Goal: Task Accomplishment & Management: Complete application form

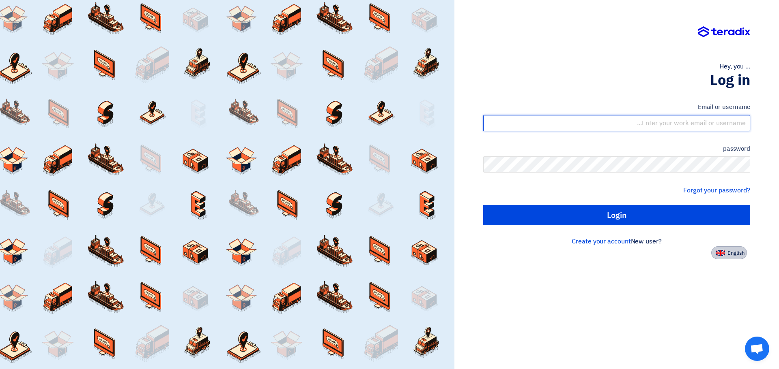
type input "james.taruc@cenomi.com"
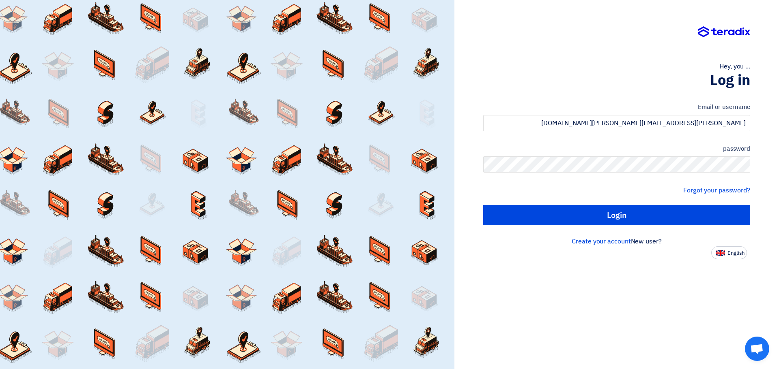
click at [736, 257] on font "English" at bounding box center [735, 253] width 17 height 8
type input "Sign in"
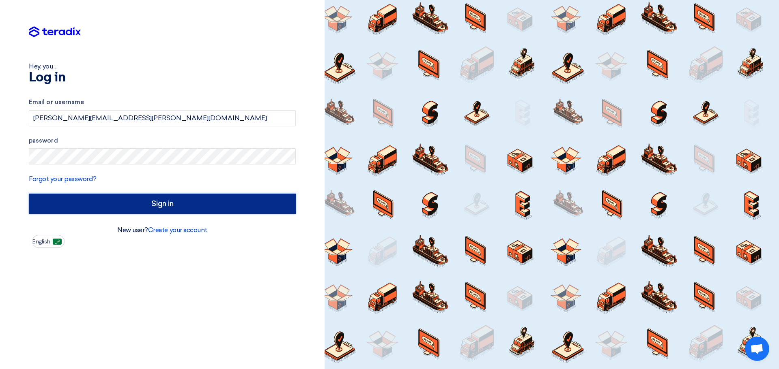
click at [173, 201] on input "Sign in" at bounding box center [162, 204] width 267 height 20
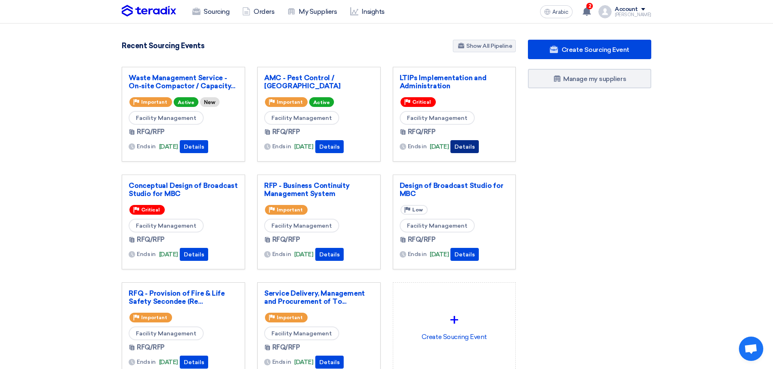
click at [474, 148] on font "Details" at bounding box center [464, 147] width 20 height 7
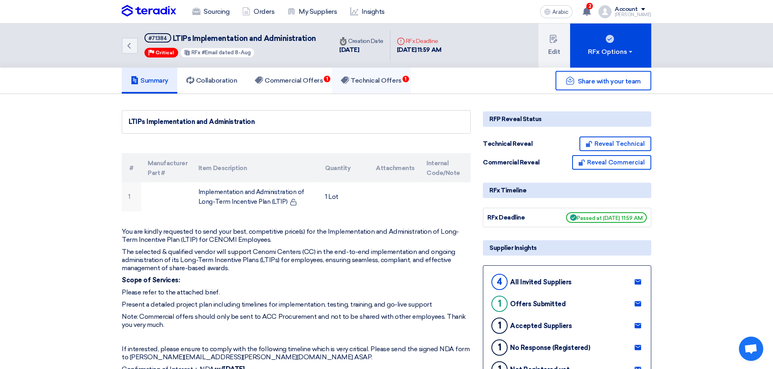
click at [387, 79] on font "Technical Offers" at bounding box center [375, 81] width 51 height 8
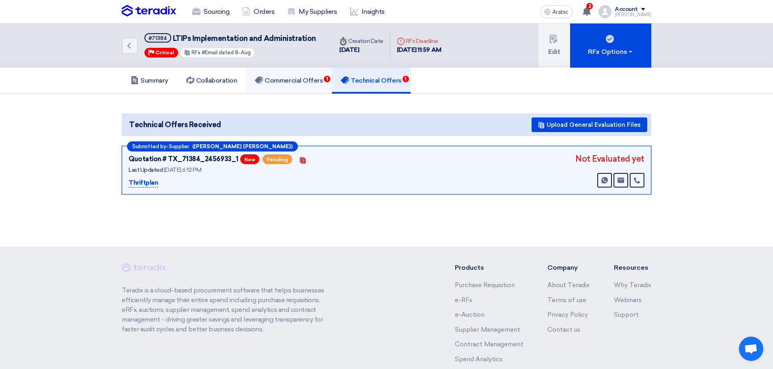
click at [296, 77] on font "Commercial Offers" at bounding box center [293, 81] width 58 height 8
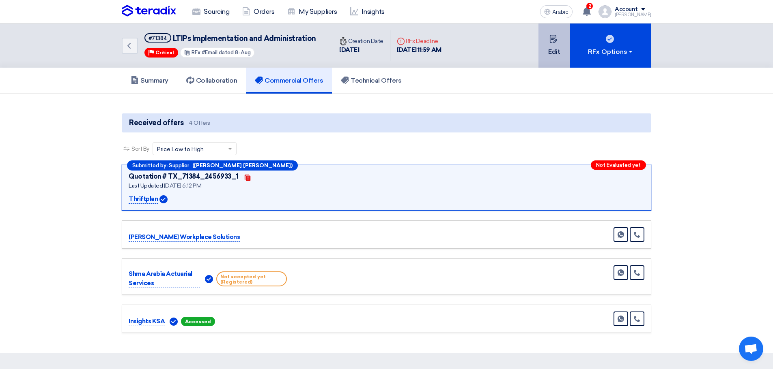
click at [551, 48] on font "Edit" at bounding box center [554, 52] width 12 height 8
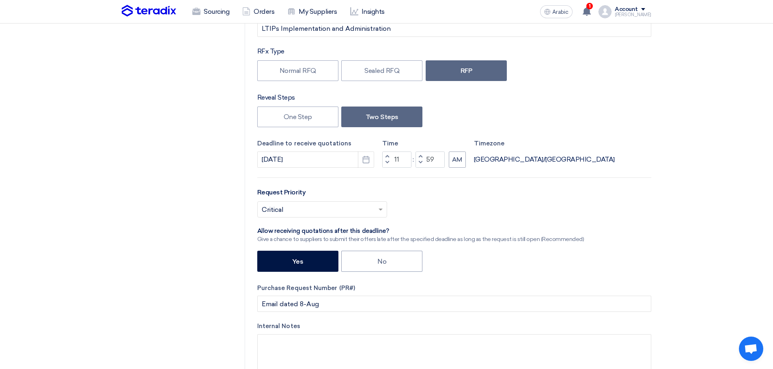
scroll to position [94, 0]
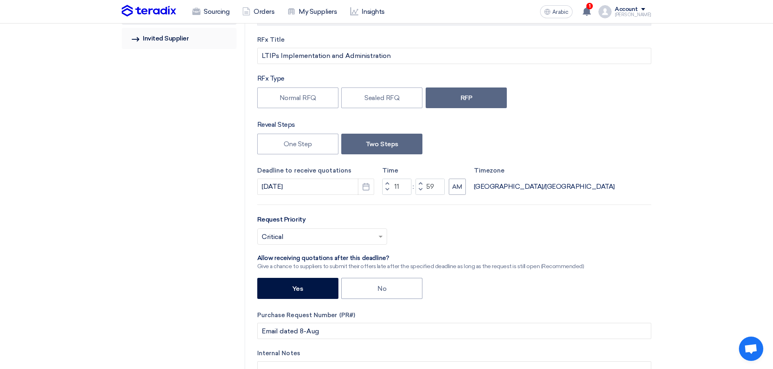
click at [176, 40] on font "Invited Supplier" at bounding box center [166, 38] width 46 height 8
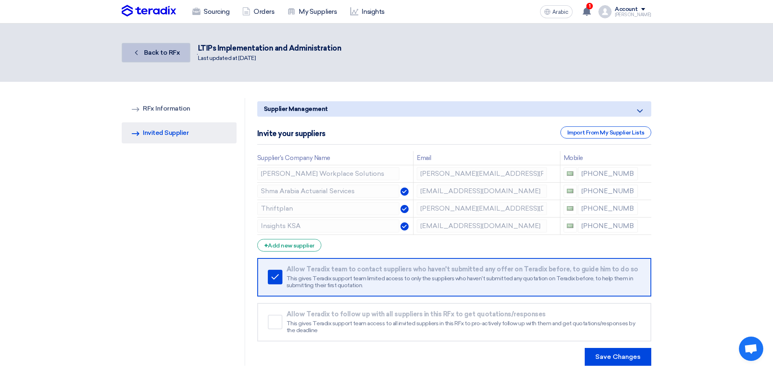
click at [158, 55] on font "Back to RFx" at bounding box center [162, 53] width 36 height 8
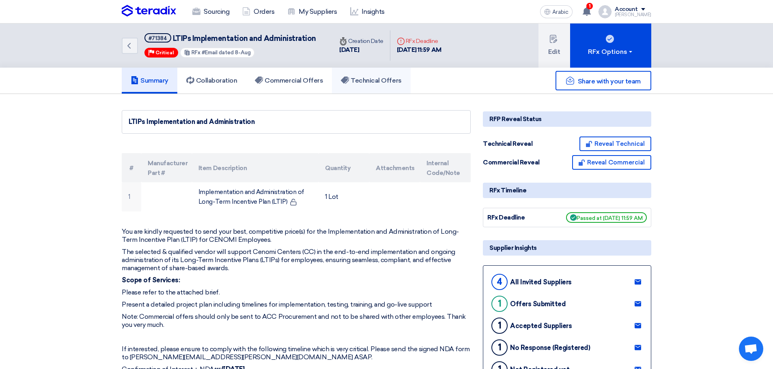
click at [374, 80] on font "Technical Offers" at bounding box center [375, 81] width 51 height 8
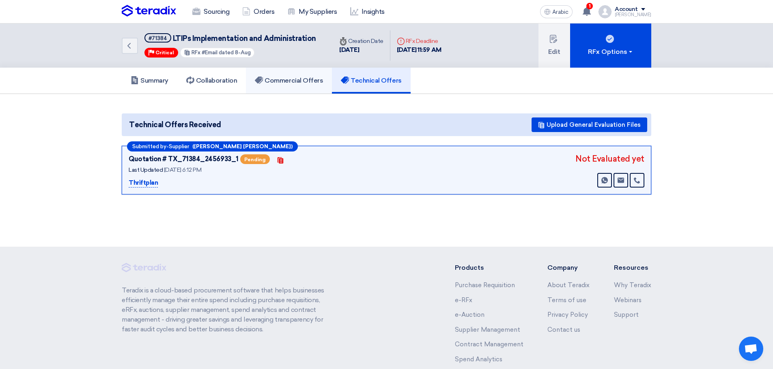
click at [294, 78] on font "Commercial Offers" at bounding box center [293, 81] width 58 height 8
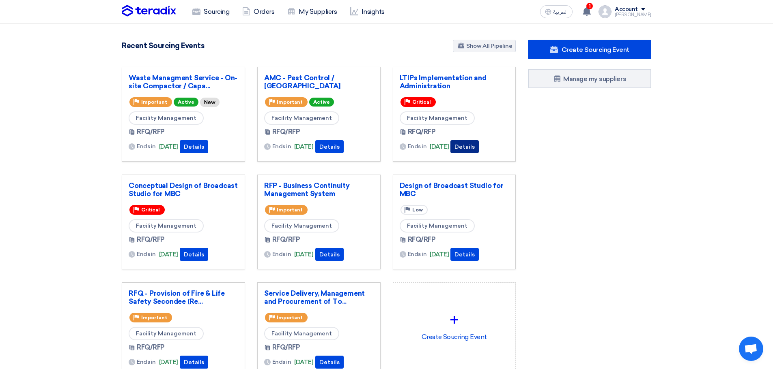
click at [473, 146] on button "Details" at bounding box center [464, 146] width 28 height 13
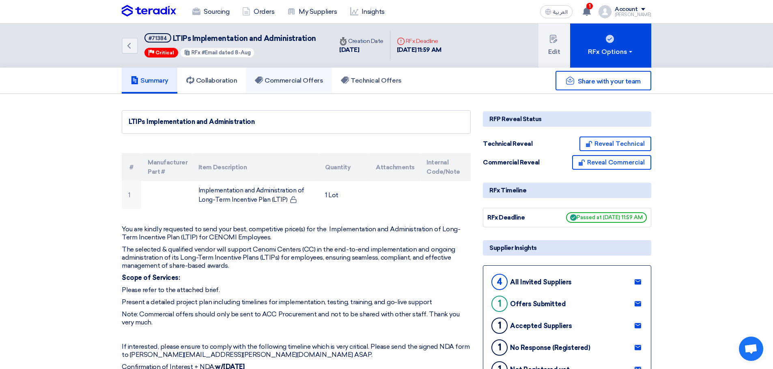
click at [297, 79] on h5 "Commercial Offers" at bounding box center [289, 81] width 68 height 8
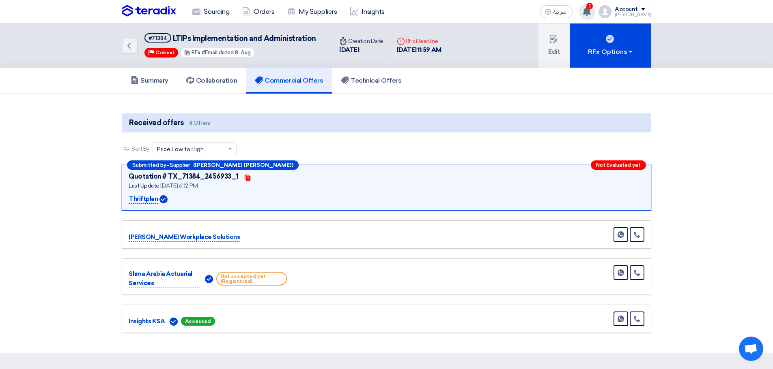
click at [590, 10] on use at bounding box center [586, 11] width 8 height 9
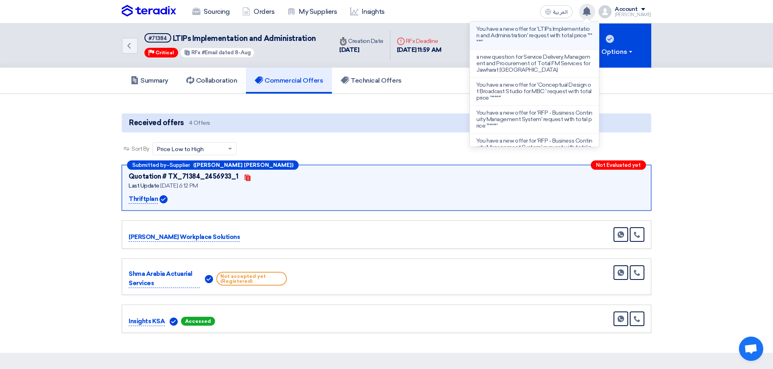
click at [526, 38] on p "You have a new offer for 'LTIPs Implementation and Administration' request with…" at bounding box center [534, 35] width 116 height 19
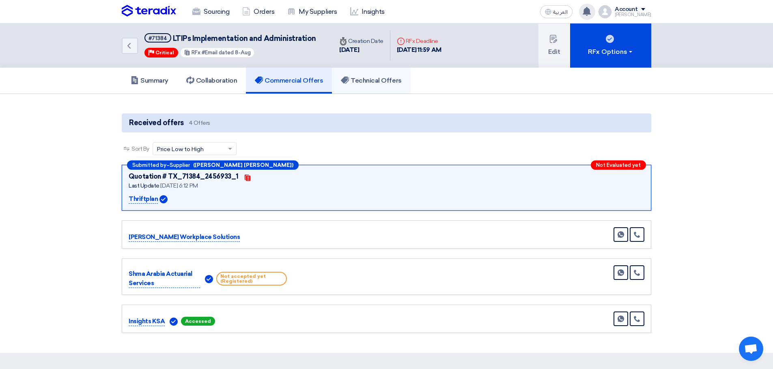
click at [371, 75] on link "Technical Offers" at bounding box center [371, 81] width 78 height 26
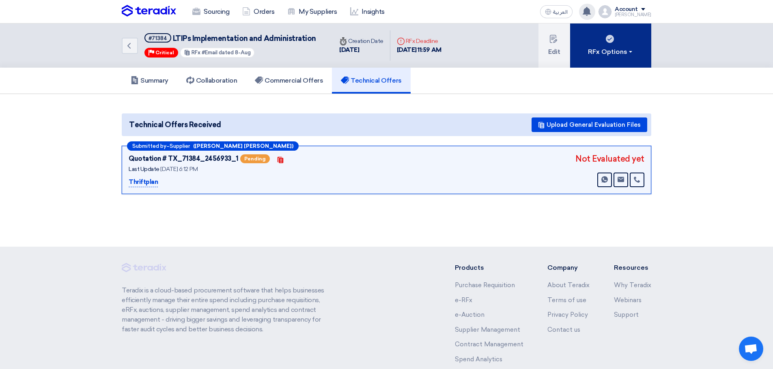
click at [626, 46] on button "RFx Options" at bounding box center [610, 46] width 81 height 44
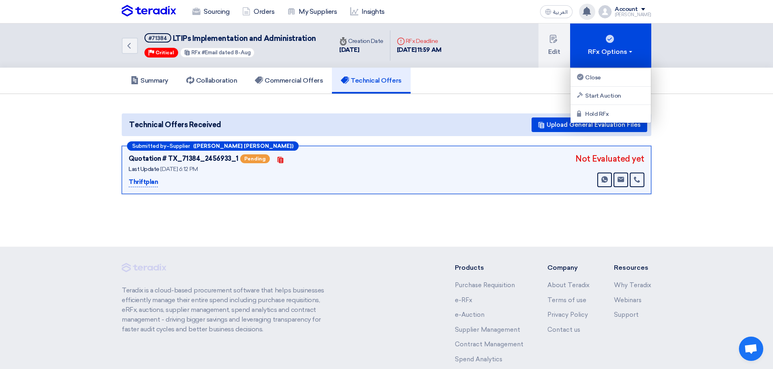
click at [456, 219] on div "Back #71384 LTIPs Implementation and Administration Priority Critical RFx #Emai…" at bounding box center [386, 135] width 773 height 223
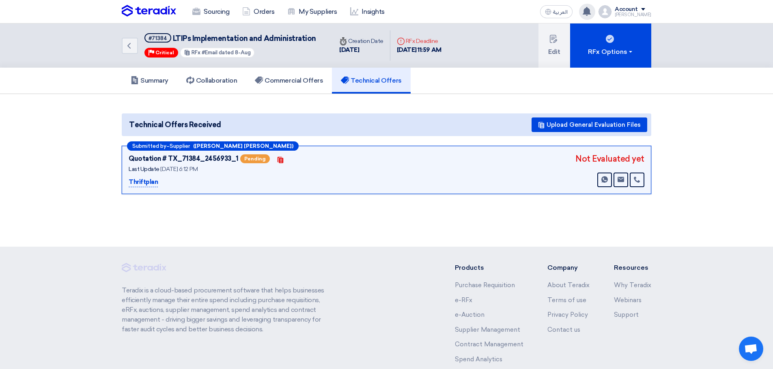
drag, startPoint x: 358, startPoint y: 175, endPoint x: 314, endPoint y: 167, distance: 44.5
click at [314, 167] on div "Last Update 2 Oct 2025, 6:12 PM" at bounding box center [230, 169] width 203 height 9
click at [292, 79] on h5 "Commercial Offers" at bounding box center [289, 81] width 68 height 8
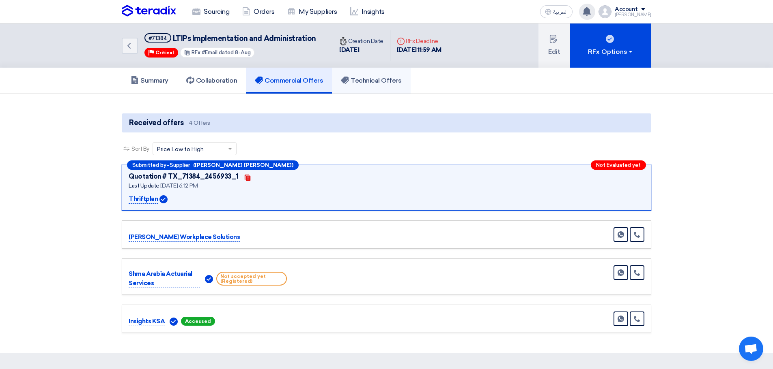
click at [382, 82] on h5 "Technical Offers" at bounding box center [371, 81] width 60 height 8
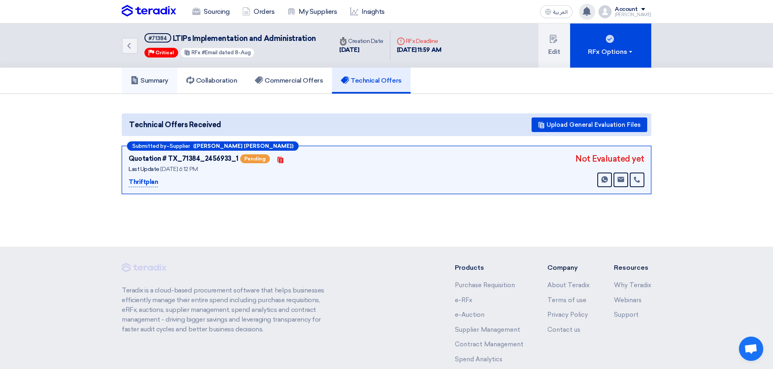
click at [159, 81] on h5 "Summary" at bounding box center [150, 81] width 38 height 8
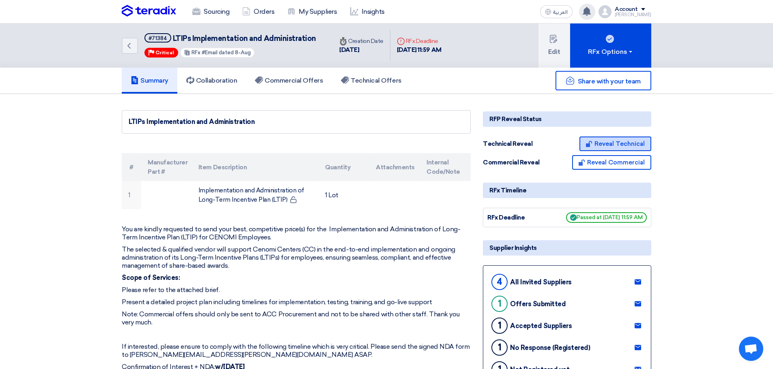
click at [615, 144] on button "Reveal Technical" at bounding box center [615, 144] width 72 height 15
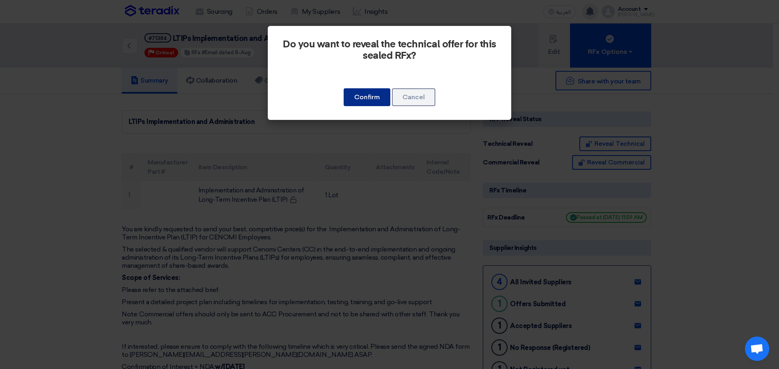
click at [373, 98] on button "Confirm" at bounding box center [366, 97] width 47 height 18
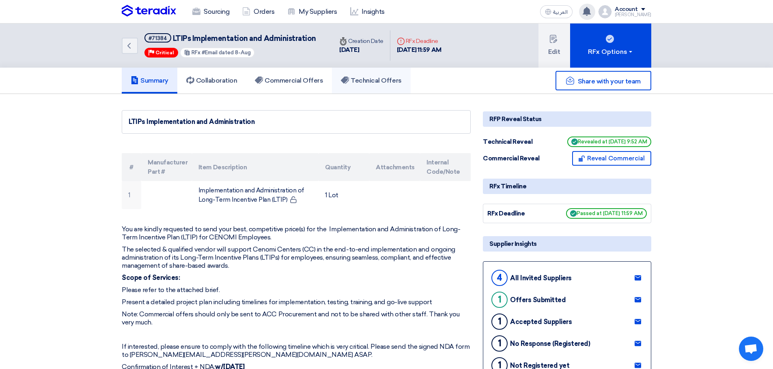
click at [373, 81] on h5 "Technical Offers" at bounding box center [371, 81] width 60 height 8
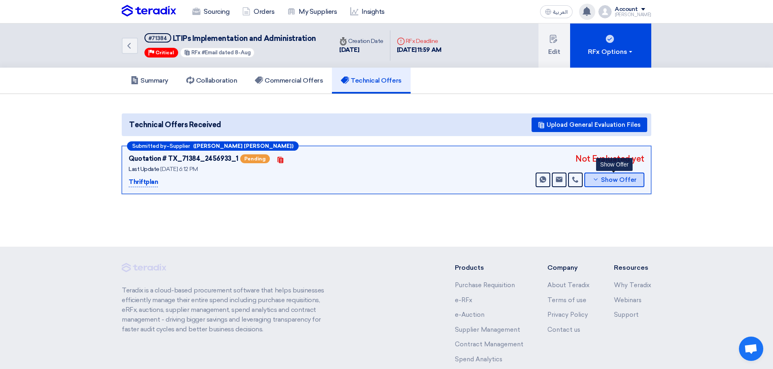
click at [610, 180] on span "Show Offer" at bounding box center [619, 180] width 36 height 6
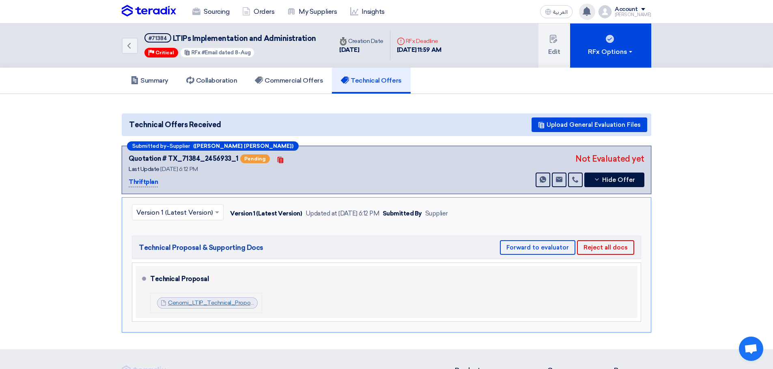
click at [201, 306] on link "Cenomi_LTIP_Technical_Proposal__ThriftPlan__1759417920378.pdf" at bounding box center [257, 303] width 179 height 7
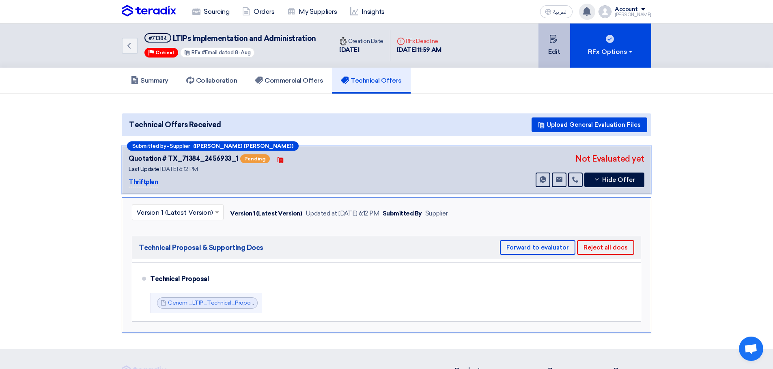
click at [554, 46] on button "Edit" at bounding box center [554, 46] width 32 height 44
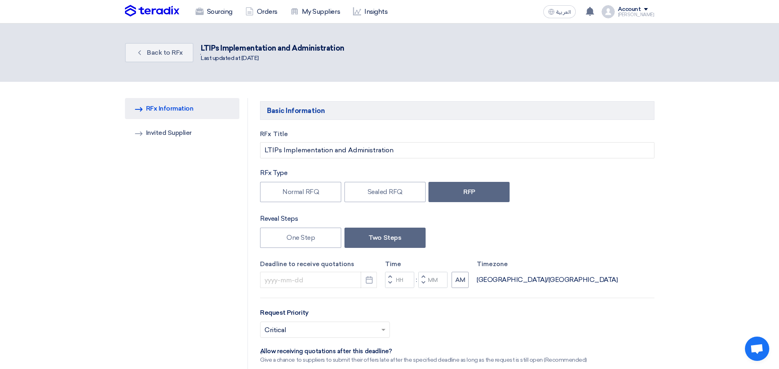
type input "10/8/2025"
type input "11"
type input "59"
click at [179, 132] on link "Invited Suppliers Invited Supplier" at bounding box center [179, 132] width 115 height 21
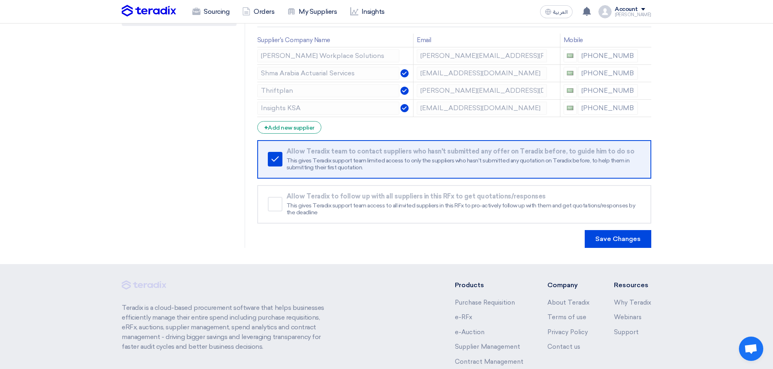
scroll to position [101, 0]
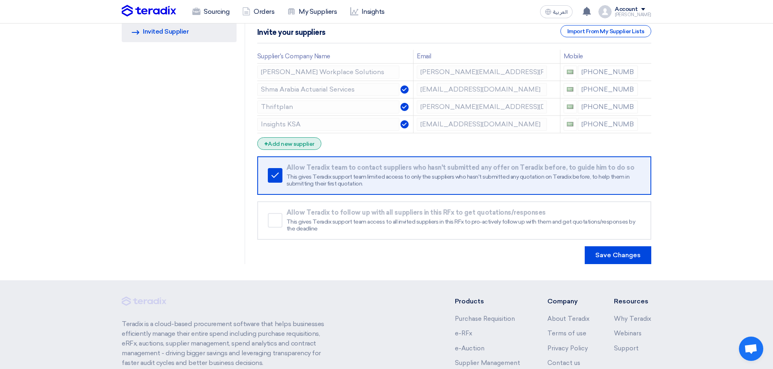
click at [301, 144] on div "+ Add new supplier" at bounding box center [289, 143] width 64 height 13
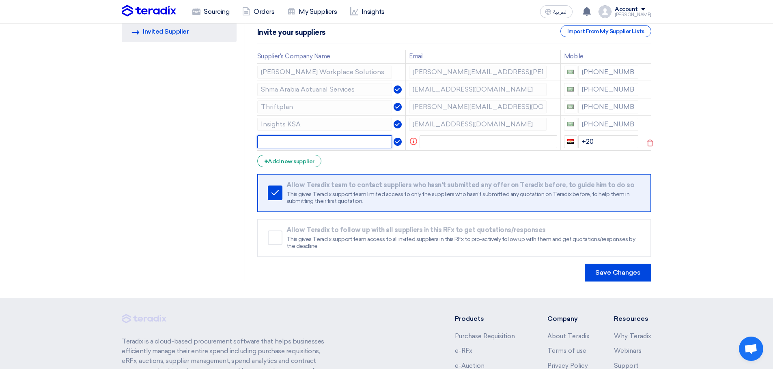
click at [283, 142] on input "text" at bounding box center [324, 141] width 135 height 13
click at [307, 143] on input "Riyadh" at bounding box center [324, 141] width 135 height 13
type input "Riyadh Capital"
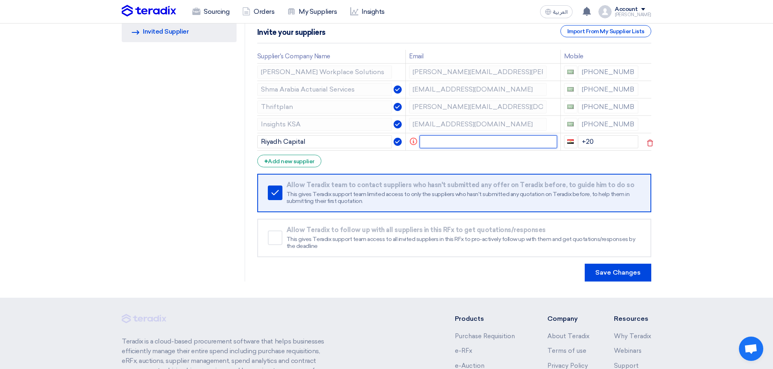
click at [445, 137] on input "text" at bounding box center [487, 141] width 137 height 13
paste input "Abdullah.alkhousan@Riyadcapital.com"
type input "Abdullah.alkhousan@Riyadcapital.com"
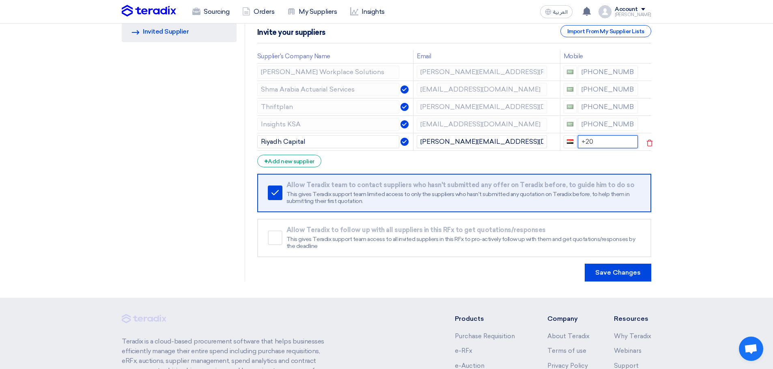
click at [605, 141] on input "+20" at bounding box center [607, 141] width 60 height 13
type input "+"
click at [507, 12] on div "Sourcing Orders My Suppliers Insights العربية ع You have a new offer for 'LTIPs…" at bounding box center [386, 11] width 541 height 23
click at [600, 143] on input at bounding box center [607, 141] width 61 height 13
drag, startPoint x: 634, startPoint y: 141, endPoint x: 573, endPoint y: 147, distance: 62.0
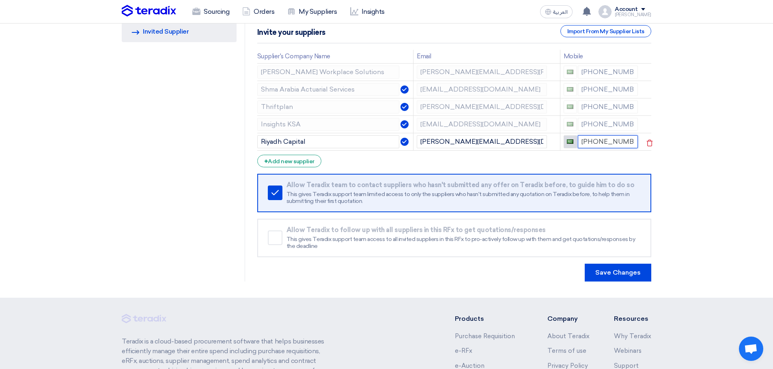
click at [573, 147] on div "+966 555207056" at bounding box center [600, 141] width 75 height 13
click at [595, 142] on input "+966 555207056" at bounding box center [607, 141] width 60 height 13
type input "+96 555207056"
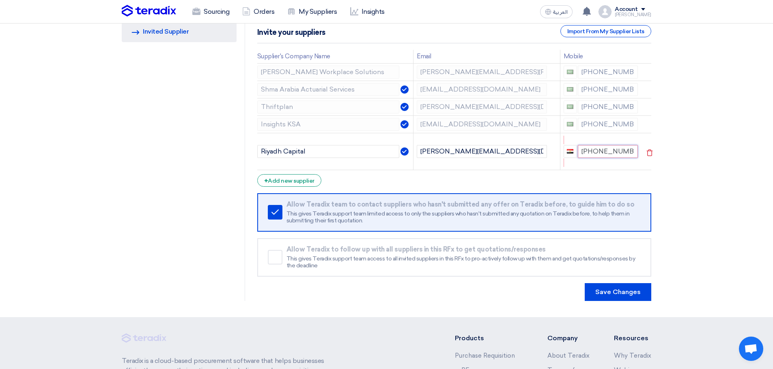
click at [592, 151] on input "+20 55207056" at bounding box center [607, 151] width 60 height 13
type input "+966 55207056"
click at [727, 165] on section "RFQ Information RFx Information Invited Suppliers Invited Supplier Supplier Man…" at bounding box center [386, 149] width 773 height 337
click at [291, 180] on div "+ Add new supplier" at bounding box center [289, 180] width 64 height 13
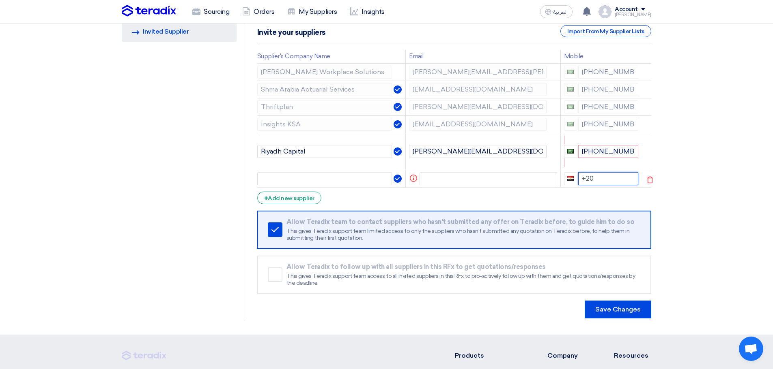
click at [603, 177] on input "+20" at bounding box center [608, 178] width 60 height 13
type input "+"
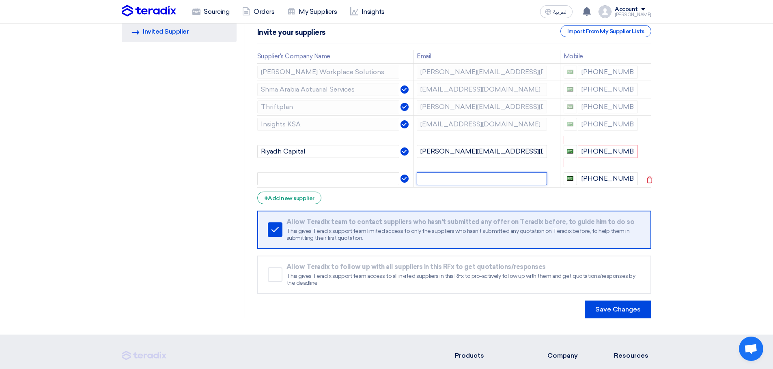
click at [450, 180] on input "text" at bounding box center [481, 178] width 130 height 13
paste input "Turki.Binosfur@derayah.com"
type input "Turki.Binosfur@derayah.com"
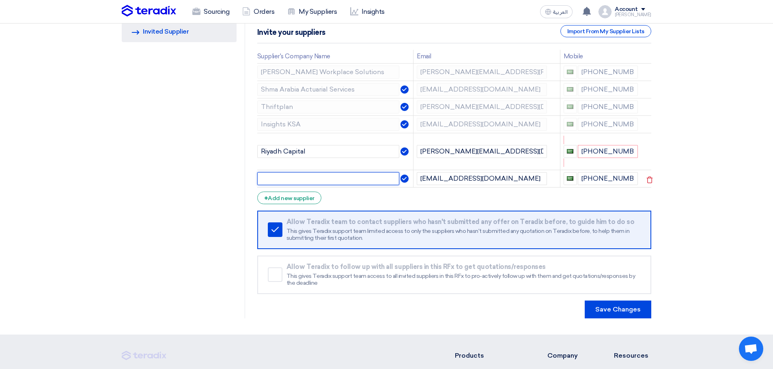
click at [338, 177] on input "text" at bounding box center [328, 178] width 142 height 13
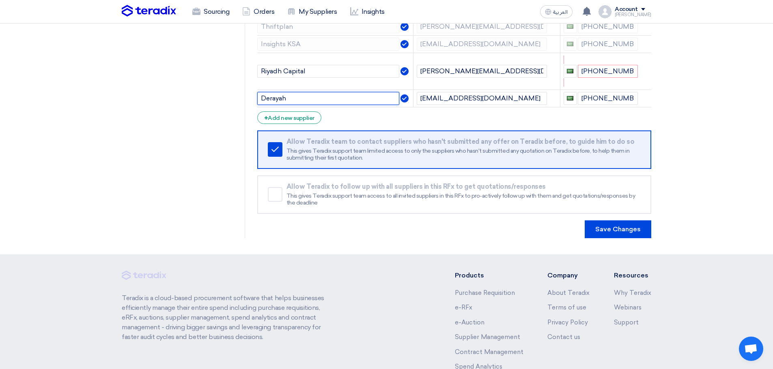
scroll to position [189, 0]
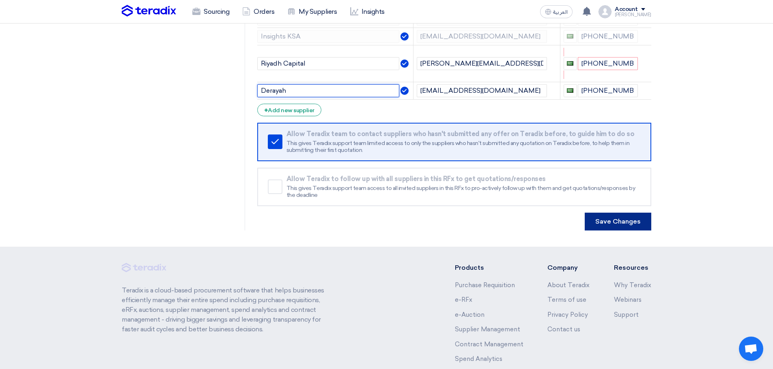
type input "Derayah"
click at [620, 219] on button "Save Changes" at bounding box center [617, 222] width 67 height 18
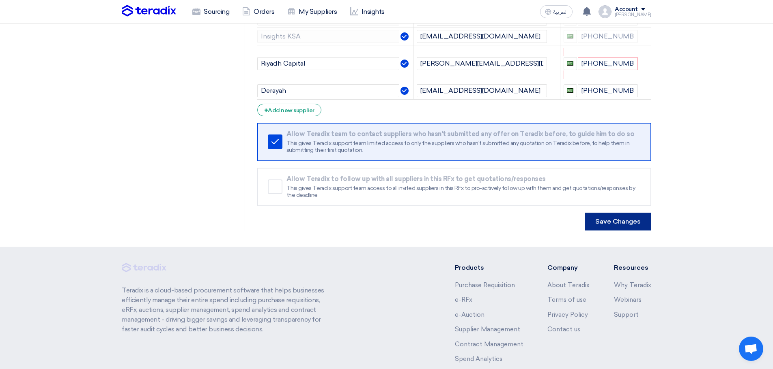
click at [623, 223] on button "Save Changes" at bounding box center [617, 222] width 67 height 18
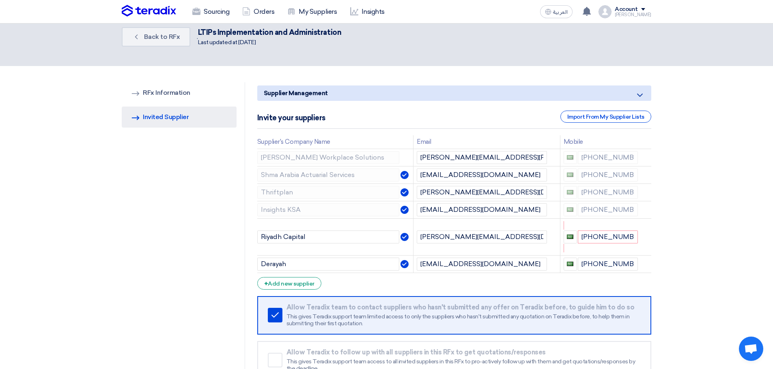
scroll to position [0, 0]
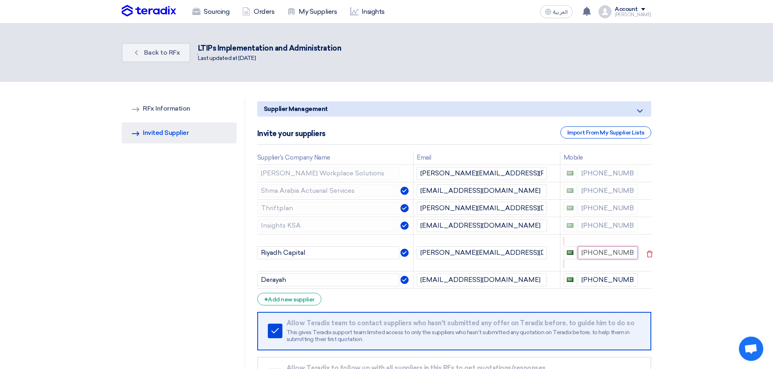
click at [597, 253] on input "+966 55207056" at bounding box center [607, 253] width 60 height 13
type input "+96655207056"
click at [597, 280] on input "+966 112994392" at bounding box center [607, 280] width 60 height 13
type input "+966112994392"
click at [705, 261] on section "RFQ Information RFx Information Invited Suppliers Invited Supplier Supplier Man…" at bounding box center [386, 259] width 773 height 354
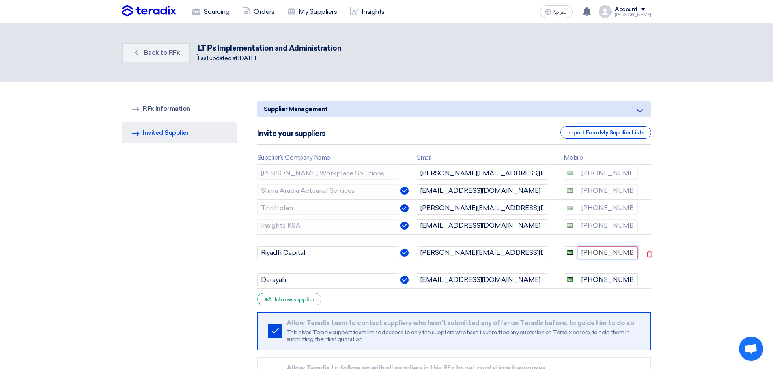
click at [633, 251] on input "+96655207056" at bounding box center [607, 253] width 60 height 13
drag, startPoint x: 627, startPoint y: 254, endPoint x: 610, endPoint y: 270, distance: 23.5
click at [566, 249] on div "+96655207056" at bounding box center [600, 253] width 75 height 13
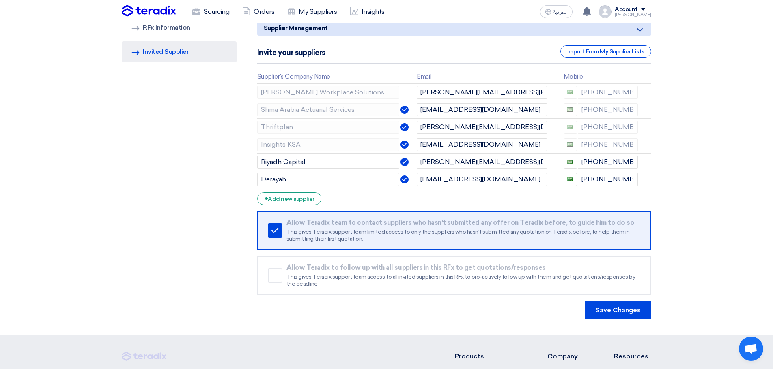
scroll to position [94, 0]
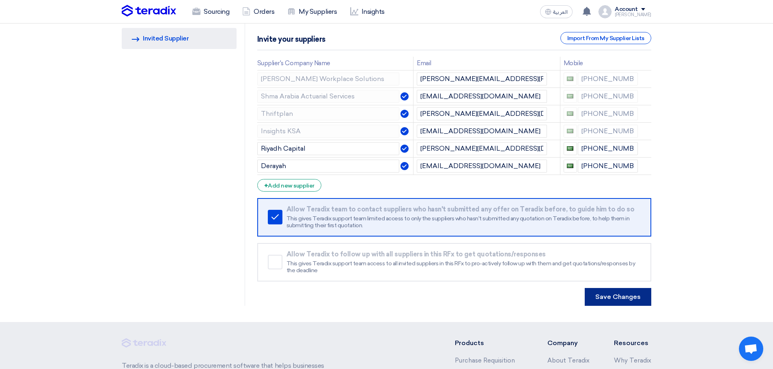
click at [627, 294] on button "Save Changes" at bounding box center [617, 297] width 67 height 18
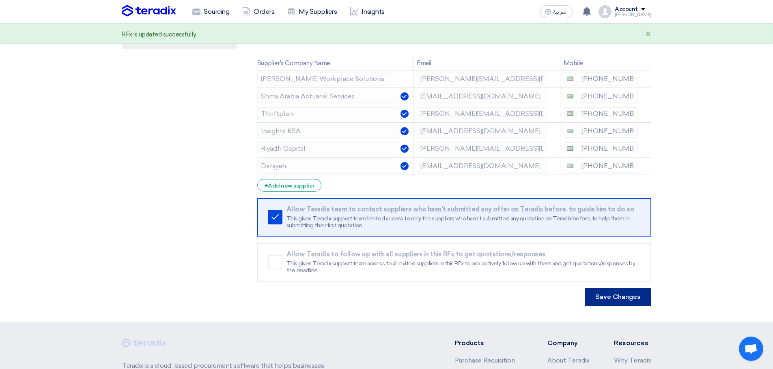
scroll to position [0, 0]
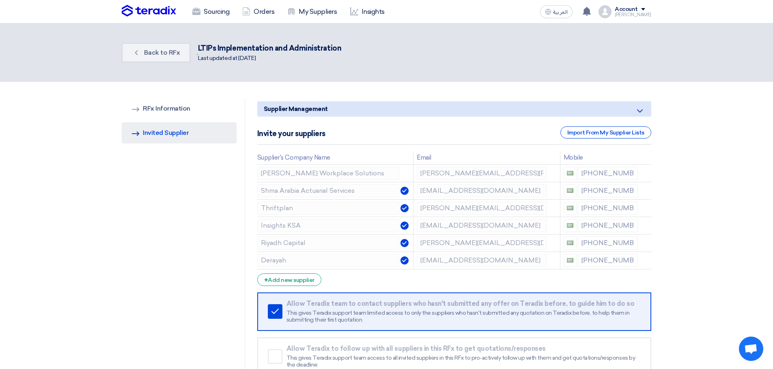
click at [176, 198] on div "RFQ Information RFx Information Invited Suppliers Invited Supplier" at bounding box center [183, 249] width 123 height 303
click at [150, 48] on link "Back Back to RFx" at bounding box center [156, 52] width 69 height 19
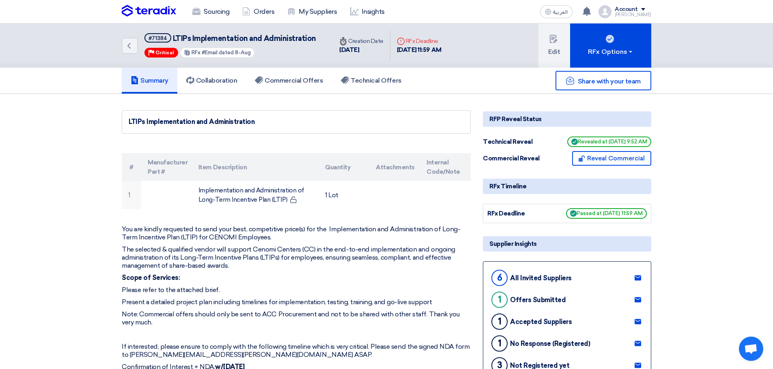
click at [158, 79] on h5 "Summary" at bounding box center [150, 81] width 38 height 8
click at [361, 80] on h5 "Technical Offers" at bounding box center [371, 81] width 60 height 8
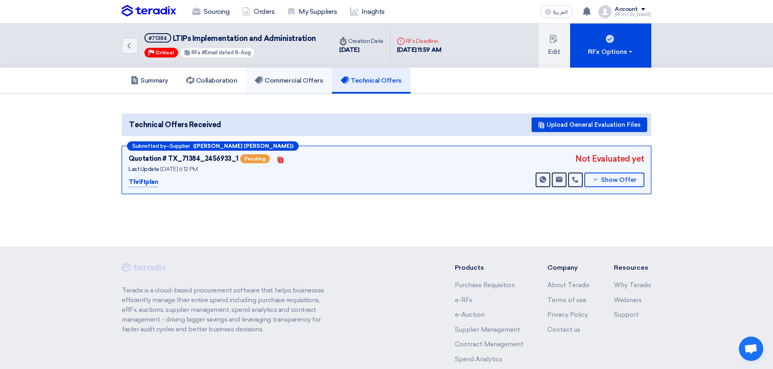
click at [300, 77] on h5 "Commercial Offers" at bounding box center [289, 81] width 68 height 8
